Goal: Complete application form: Complete application form

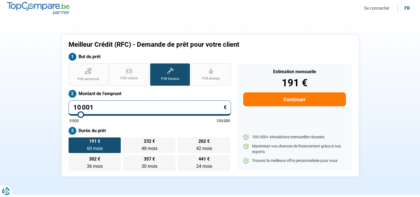
click at [293, 99] on button "Continuer" at bounding box center [294, 99] width 102 height 14
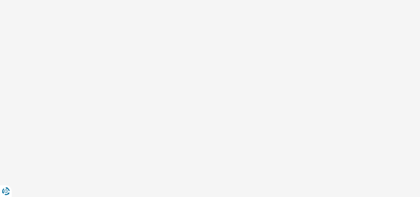
select select "32"
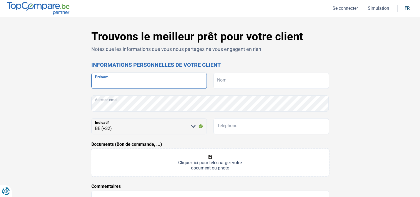
click at [136, 83] on input "Prénom" at bounding box center [149, 80] width 116 height 16
type input "KADIR"
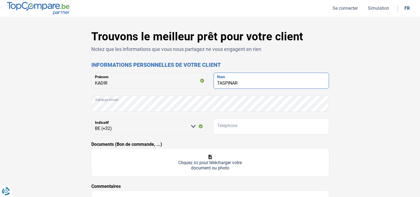
type input "TASPINAR"
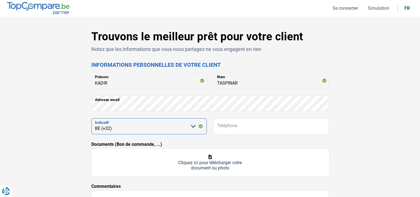
click at [147, 130] on select "[PERSON_NAME] sélectionner une option BE (+32) LU (+352)" at bounding box center [149, 126] width 116 height 16
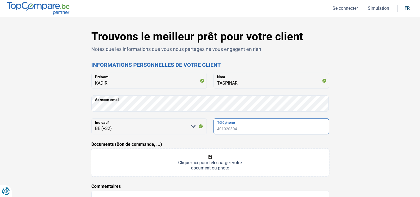
click at [249, 125] on input "Téléphone" at bounding box center [272, 126] width 116 height 16
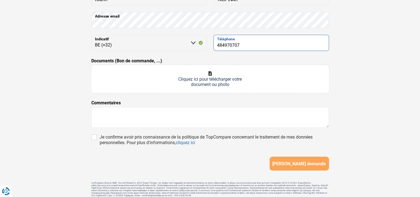
type input "484970707"
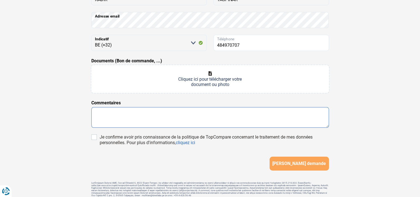
click at [113, 113] on textarea at bounding box center [210, 117] width 238 height 21
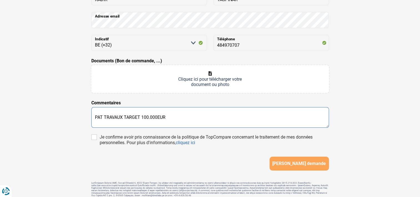
drag, startPoint x: 174, startPoint y: 118, endPoint x: 168, endPoint y: 117, distance: 6.2
click at [168, 117] on textarea "PAT TRAVAUX TARGET 100.000EUR" at bounding box center [210, 117] width 238 height 21
click at [122, 111] on textarea "PAT TRAVAUX TARGET 100.000EUR" at bounding box center [210, 117] width 238 height 21
click at [176, 117] on textarea "PAT TRAVAUX TARGET 100.000EUR" at bounding box center [210, 117] width 238 height 21
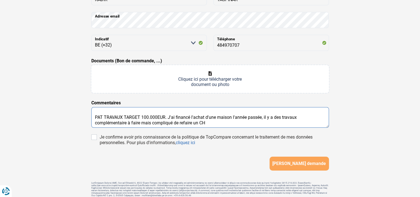
type textarea "PAT TRAVAUX TARGET 100.000EUR. J'ai financé l'achat d'une maison l'année passée…"
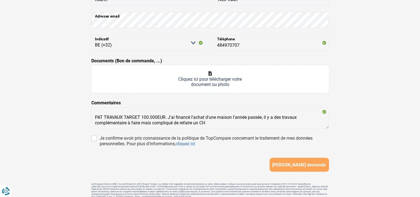
click at [192, 78] on input "Documents (Bon de commande, ...)" at bounding box center [210, 79] width 238 height 28
type input "C:\fakepath\Devis DD isolation.pdf"
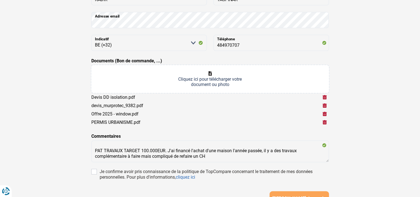
click at [218, 76] on input "Documents (Bon de commande, ...)" at bounding box center [210, 79] width 238 height 28
